Goal: Navigation & Orientation: Understand site structure

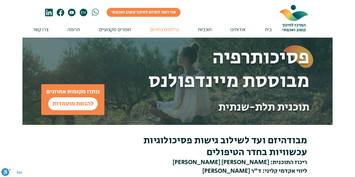
click at [165, 31] on p "נרתמים בחירום" at bounding box center [164, 29] width 34 height 16
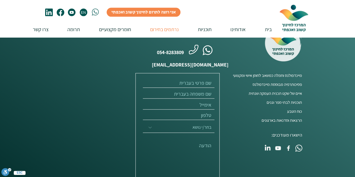
scroll to position [2764, 0]
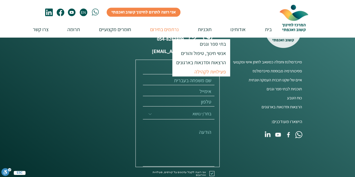
click at [205, 72] on p "פעילויות לקהילה" at bounding box center [210, 71] width 36 height 9
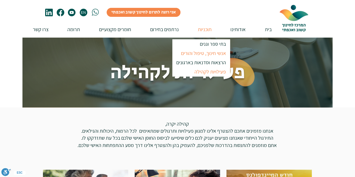
click at [208, 52] on p "אנשי חינוך, טיפול והורים" at bounding box center [203, 53] width 50 height 9
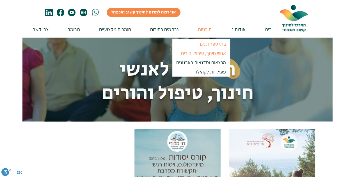
click at [210, 43] on p "בתי ספר וגנים" at bounding box center [212, 43] width 31 height 9
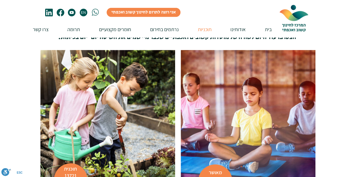
scroll to position [77, 0]
